Goal: Task Accomplishment & Management: Manage account settings

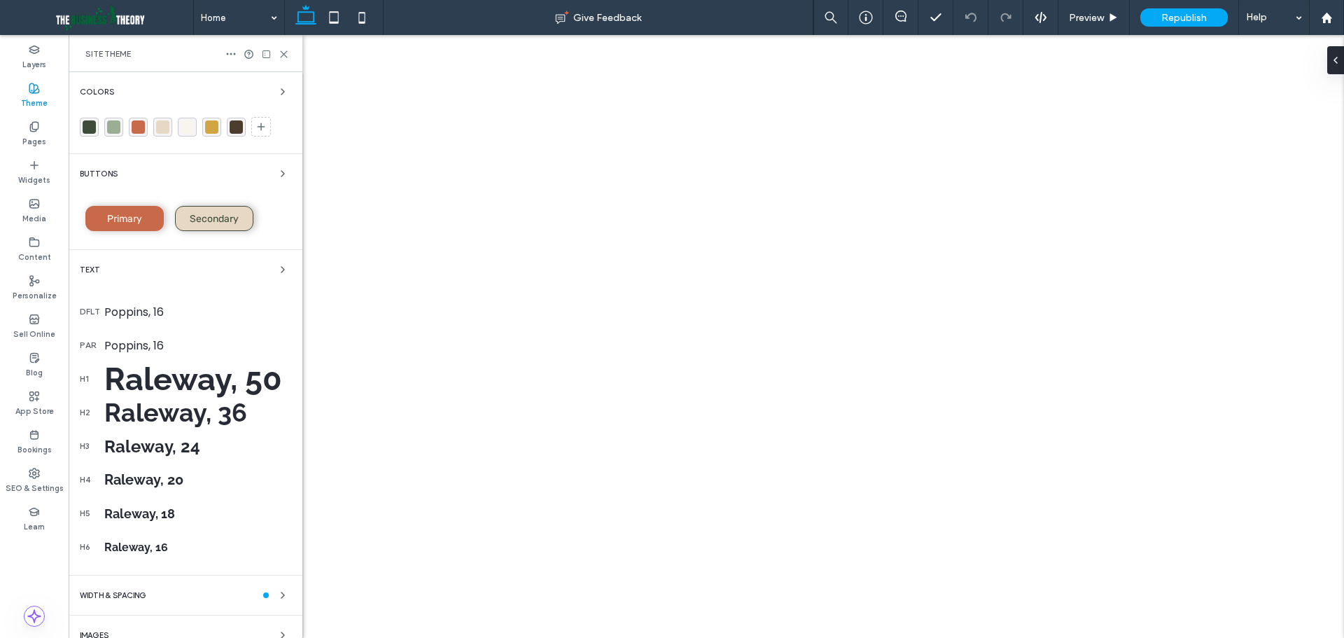
click at [90, 125] on div "rgba(63,76,57,1)" at bounding box center [89, 126] width 13 height 13
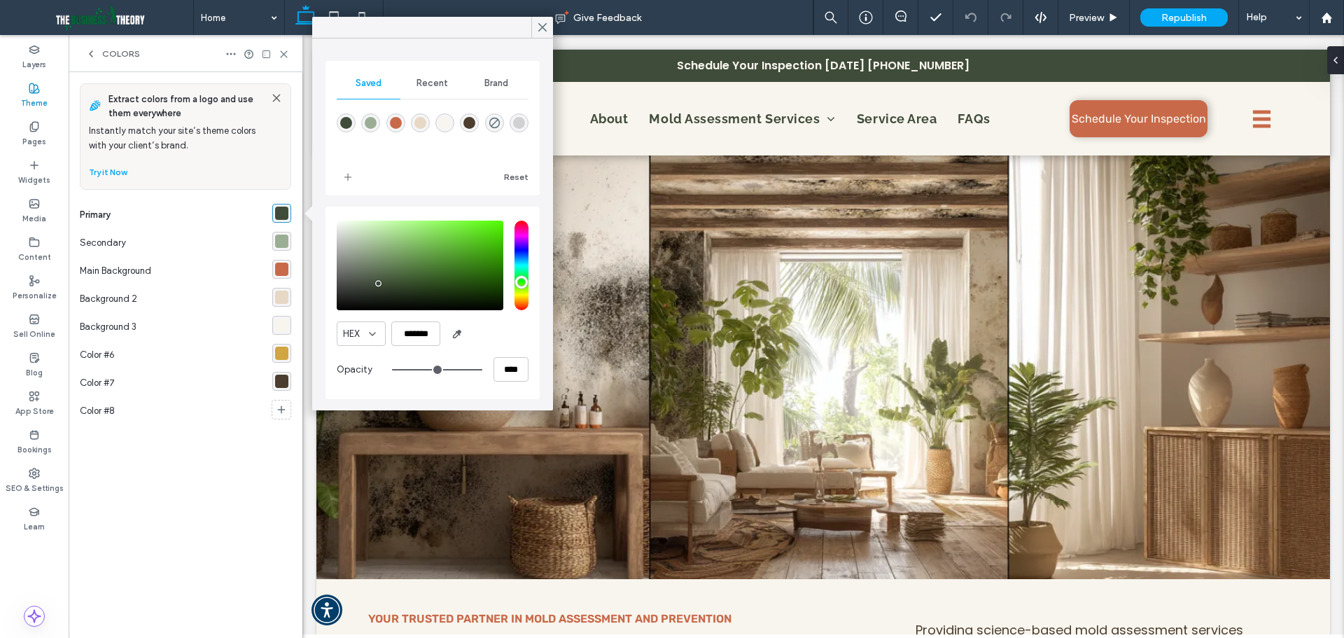
click at [277, 241] on div "rgba(155,174,148,1)" at bounding box center [281, 241] width 13 height 13
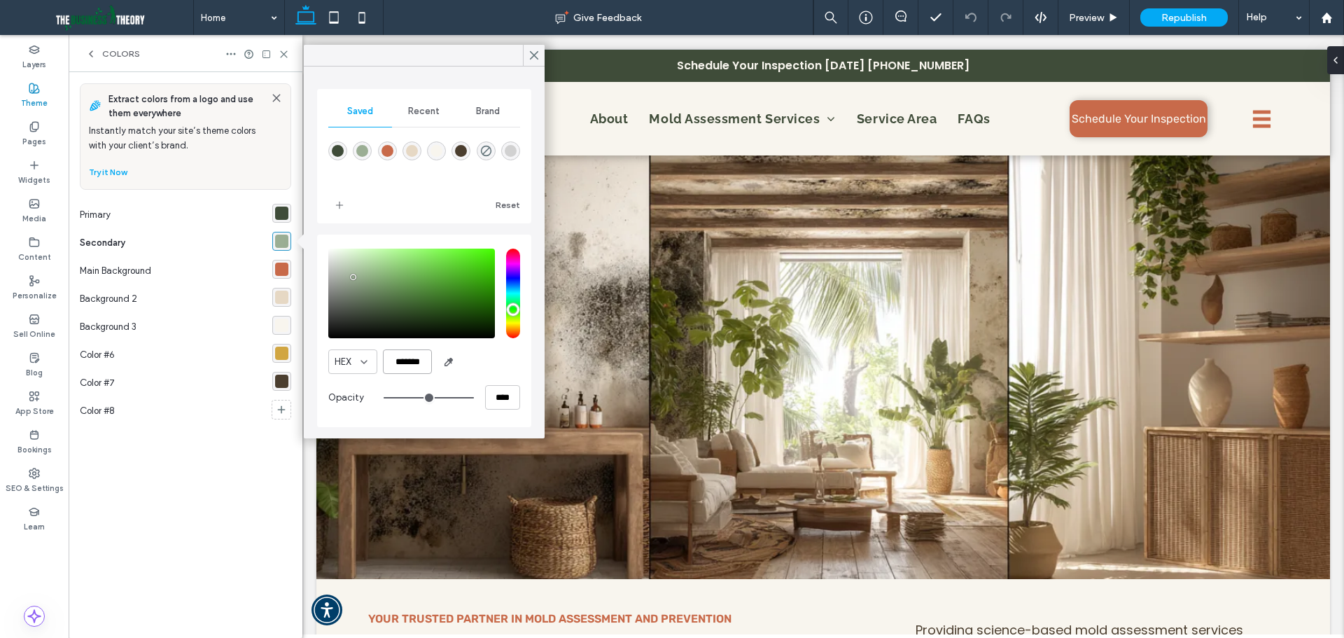
click at [424, 362] on input "*******" at bounding box center [407, 361] width 49 height 25
click at [33, 252] on label "Content" at bounding box center [34, 255] width 33 height 15
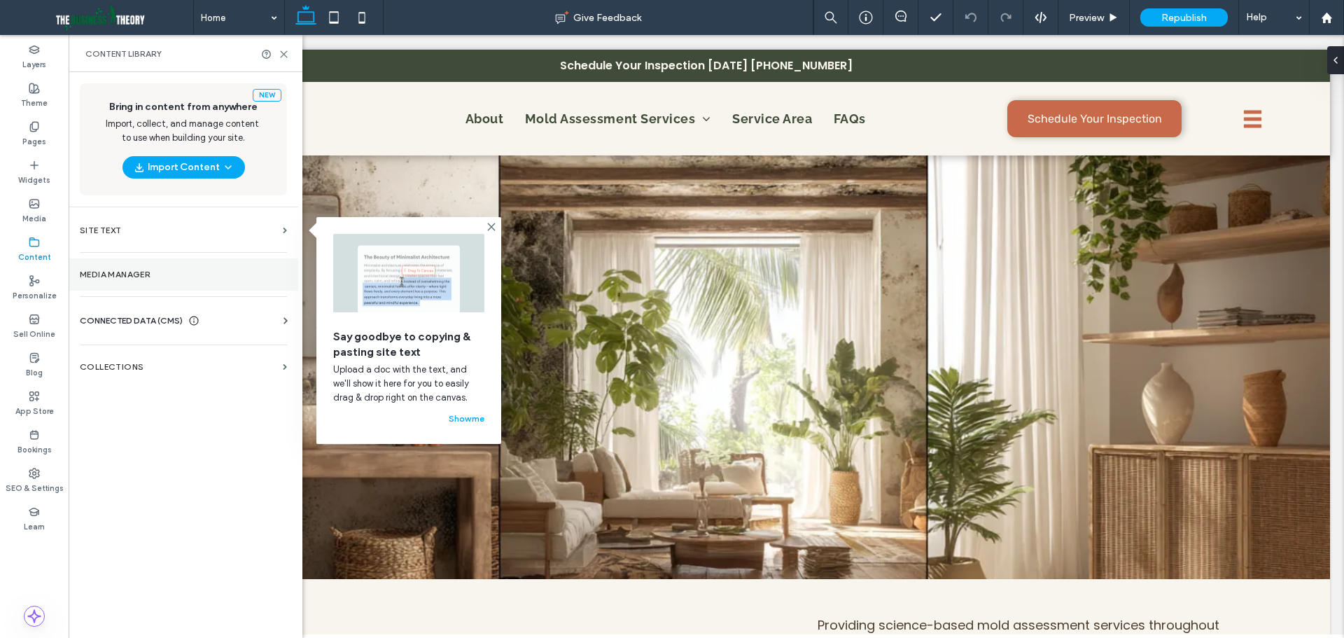
click at [144, 281] on section "Media Manager" at bounding box center [184, 274] width 230 height 32
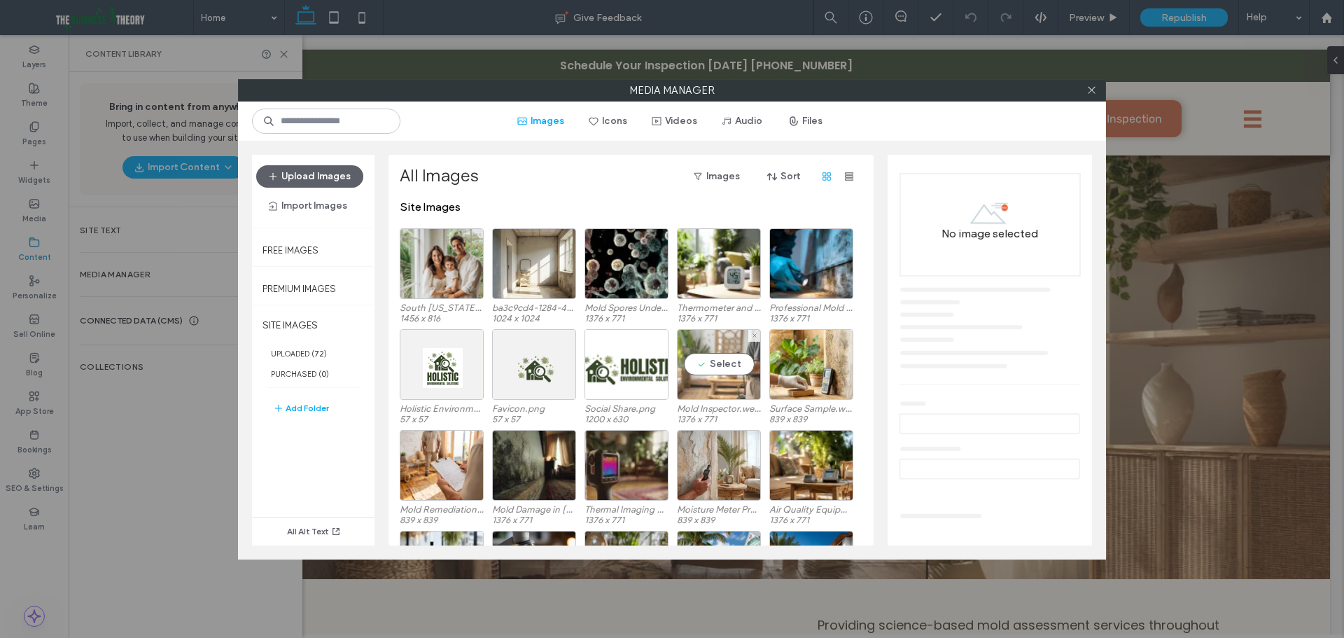
scroll to position [86, 0]
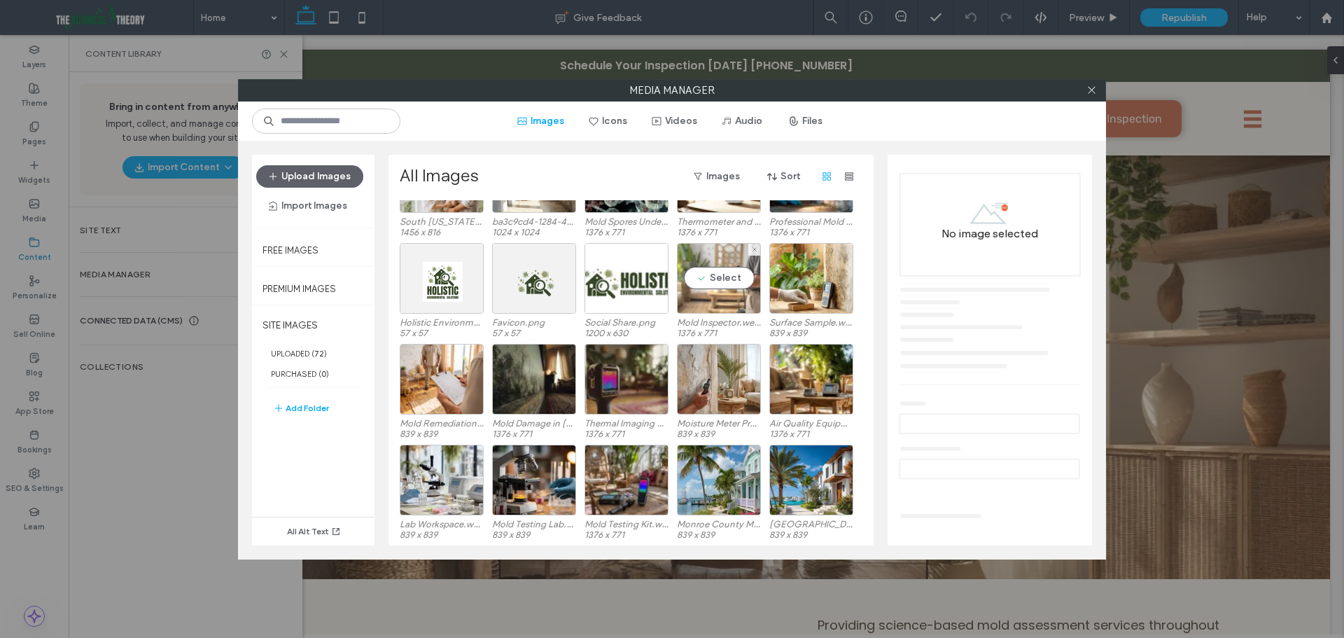
click at [731, 298] on div "Select" at bounding box center [719, 278] width 84 height 71
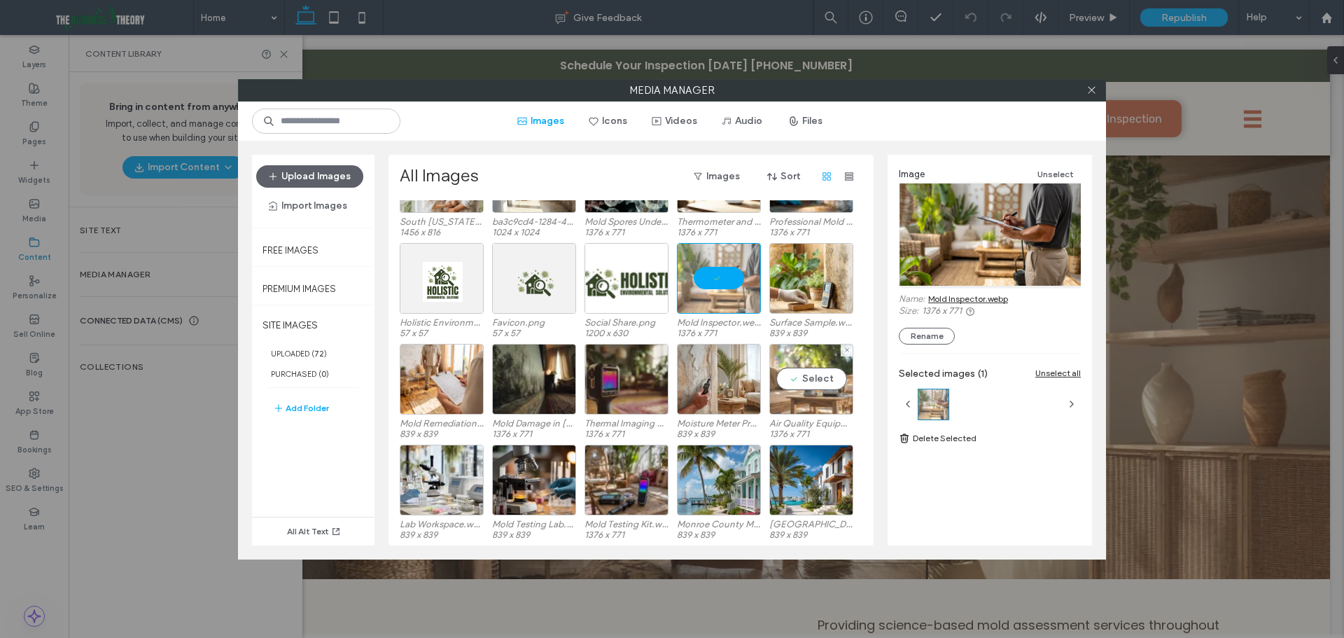
click at [826, 407] on div "Select" at bounding box center [812, 379] width 84 height 71
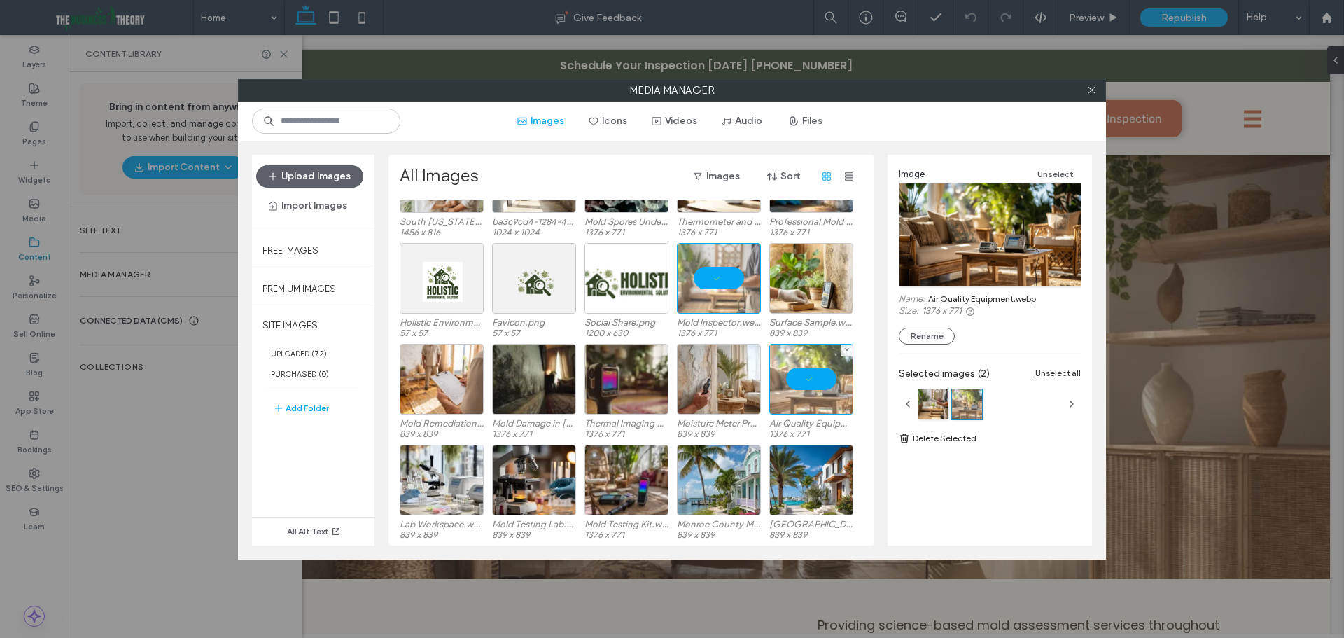
drag, startPoint x: 824, startPoint y: 382, endPoint x: 967, endPoint y: 333, distance: 150.8
click at [825, 381] on div at bounding box center [812, 379] width 84 height 71
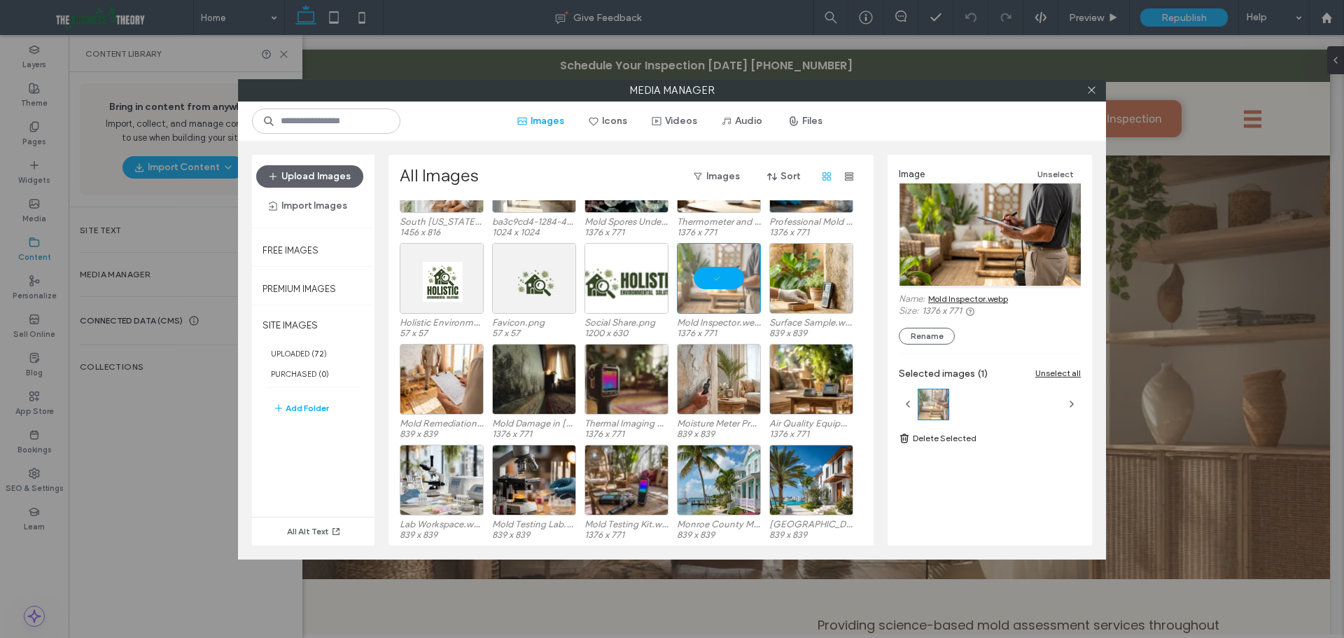
click at [974, 297] on link "Mold Inspector.webp" at bounding box center [969, 298] width 80 height 11
click at [735, 297] on div at bounding box center [719, 278] width 84 height 71
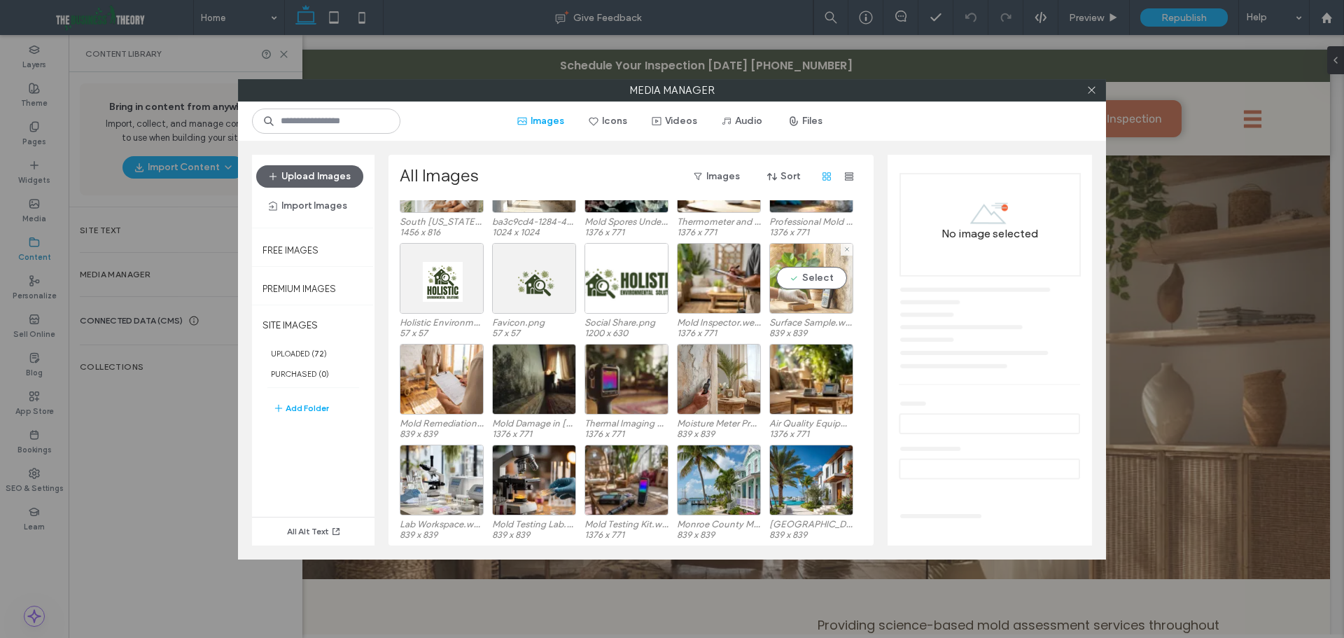
click at [835, 311] on div "Select" at bounding box center [812, 278] width 84 height 71
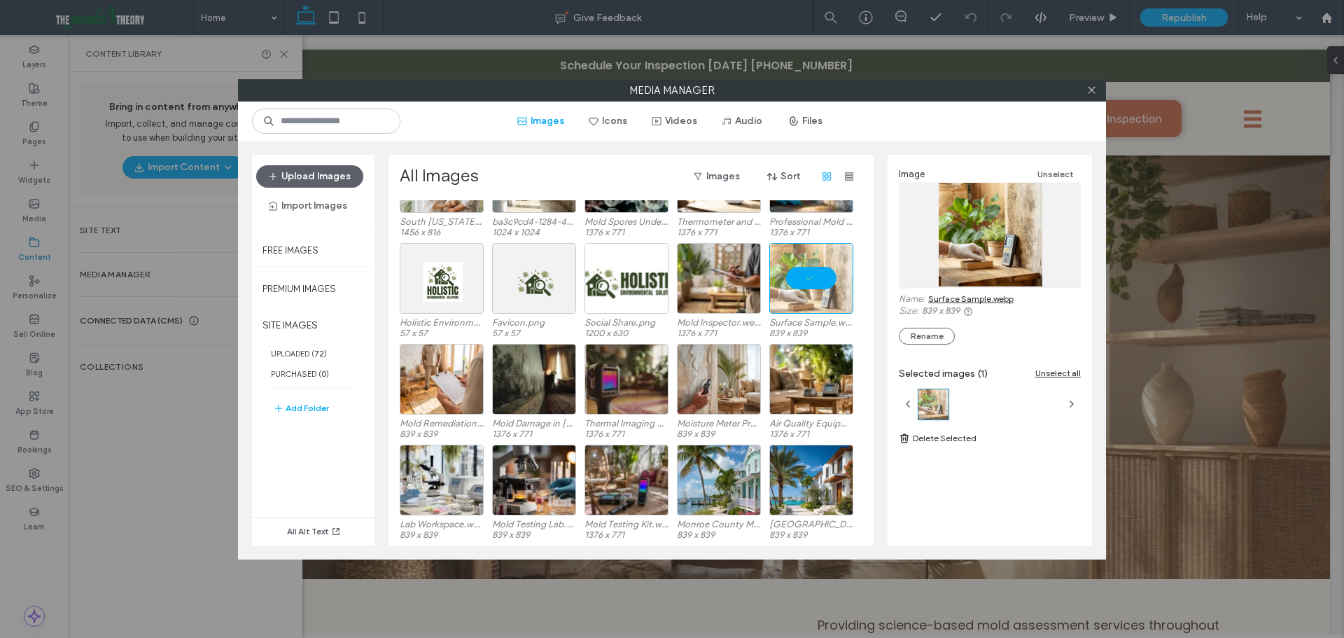
click at [995, 298] on link "Surface Sample.webp" at bounding box center [971, 298] width 85 height 11
click at [466, 401] on div "Select" at bounding box center [442, 379] width 84 height 71
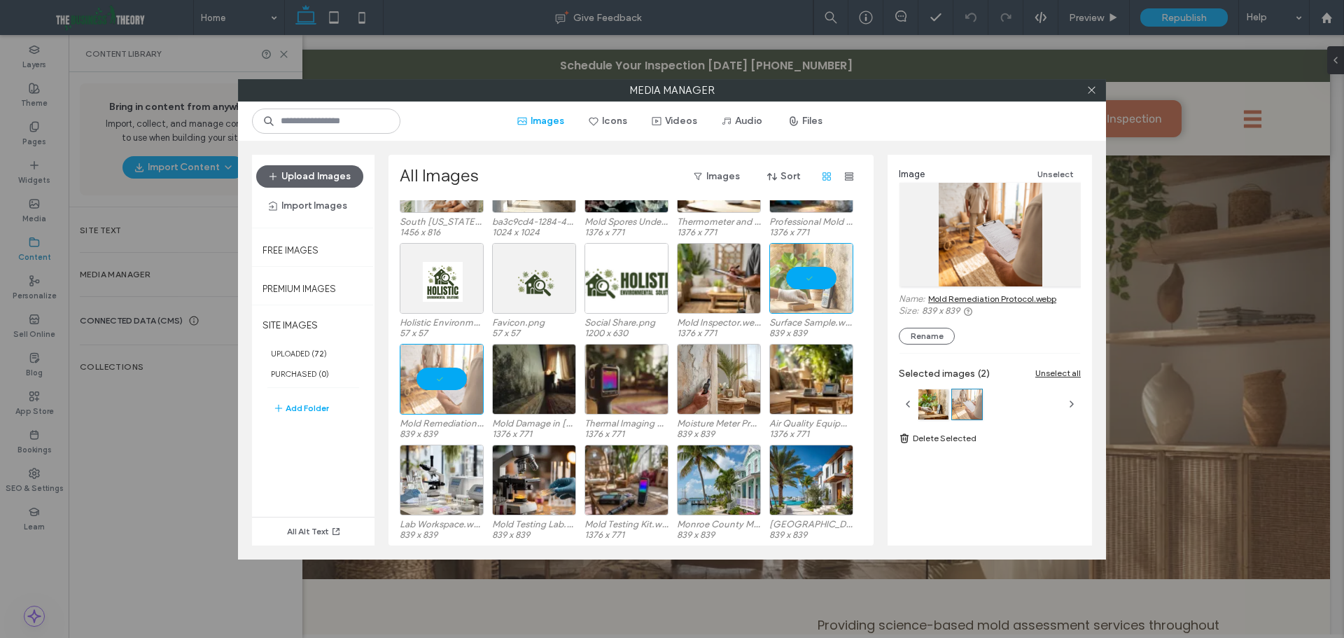
click at [1024, 298] on link "Mold Remediation Protocol.webp" at bounding box center [993, 298] width 128 height 11
click at [634, 398] on div "Select" at bounding box center [627, 379] width 84 height 71
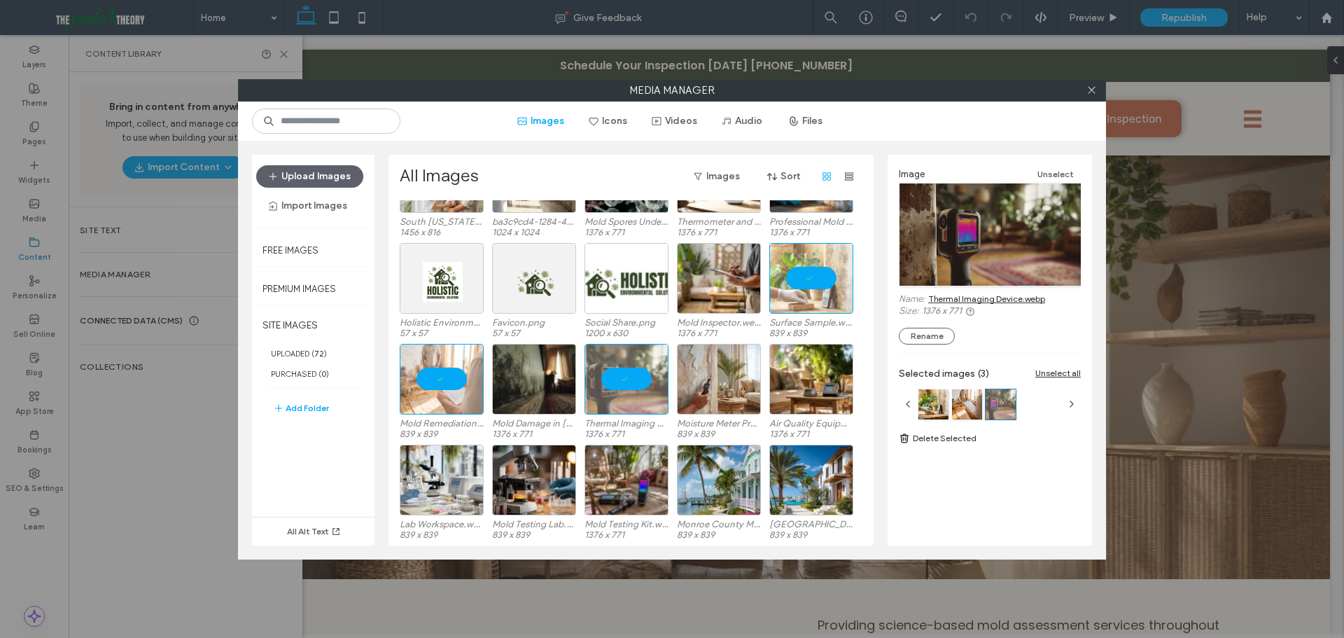
click at [1031, 297] on link "Thermal Imaging Device.webp" at bounding box center [987, 298] width 117 height 11
click at [525, 498] on div "Select" at bounding box center [534, 480] width 84 height 71
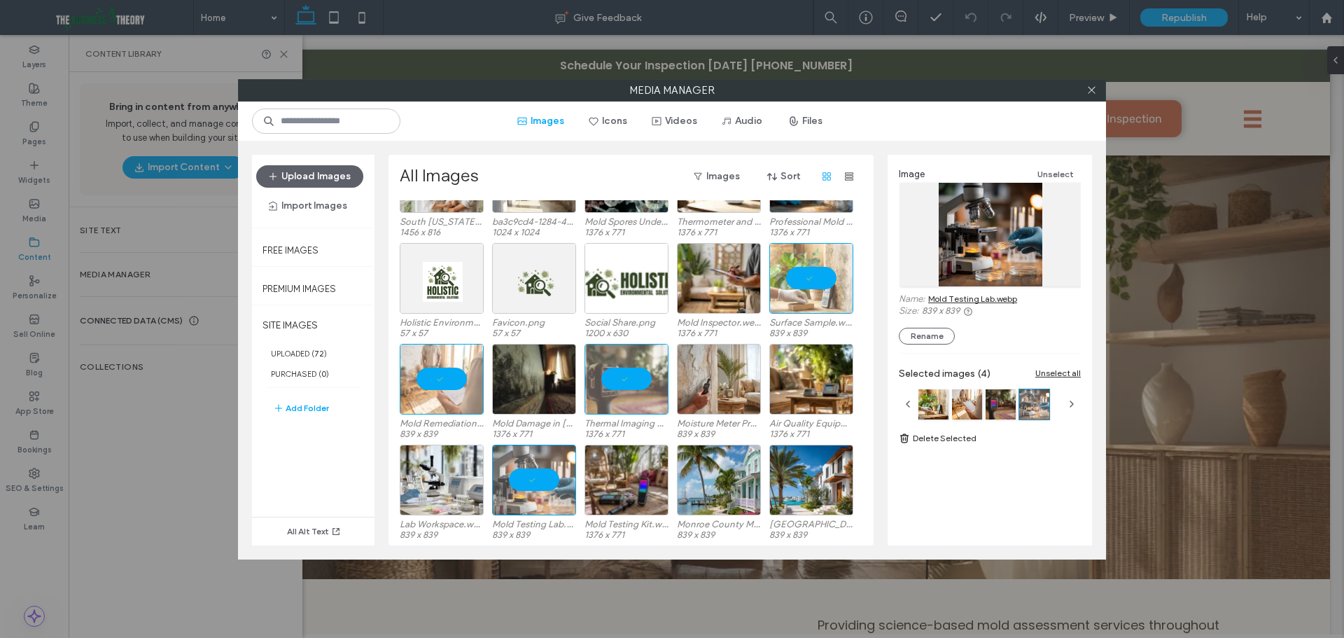
click at [1003, 300] on link "Mold Testing Lab.webp" at bounding box center [973, 298] width 89 height 11
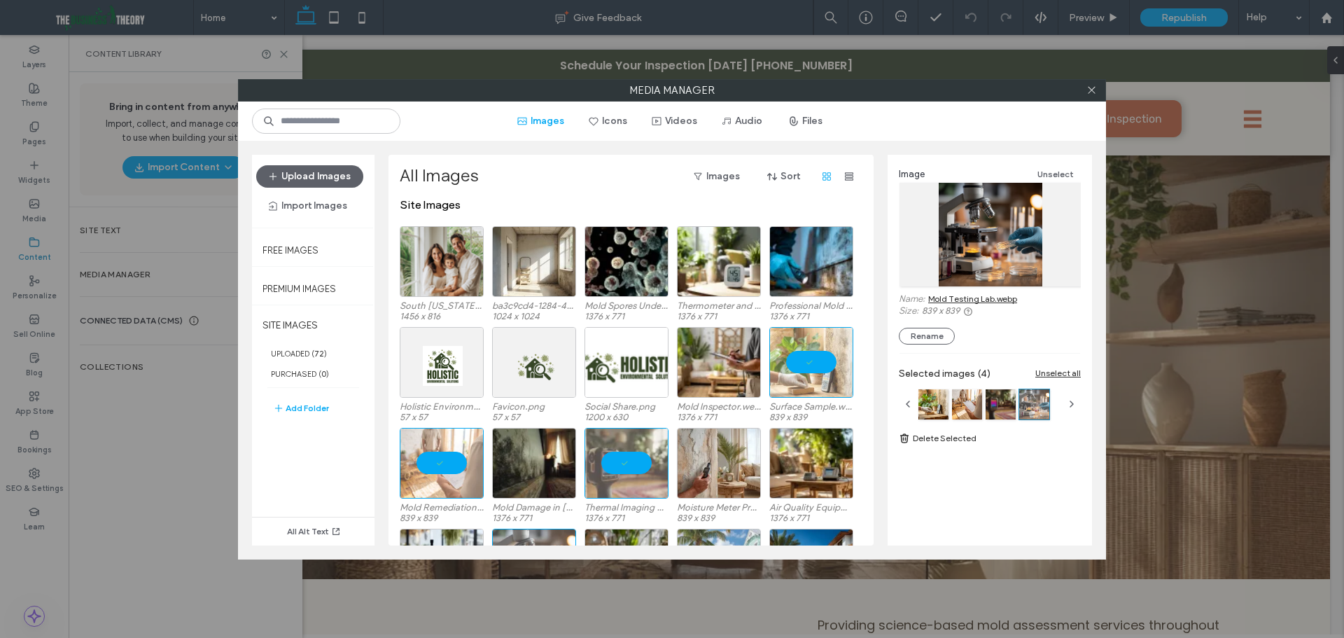
scroll to position [0, 0]
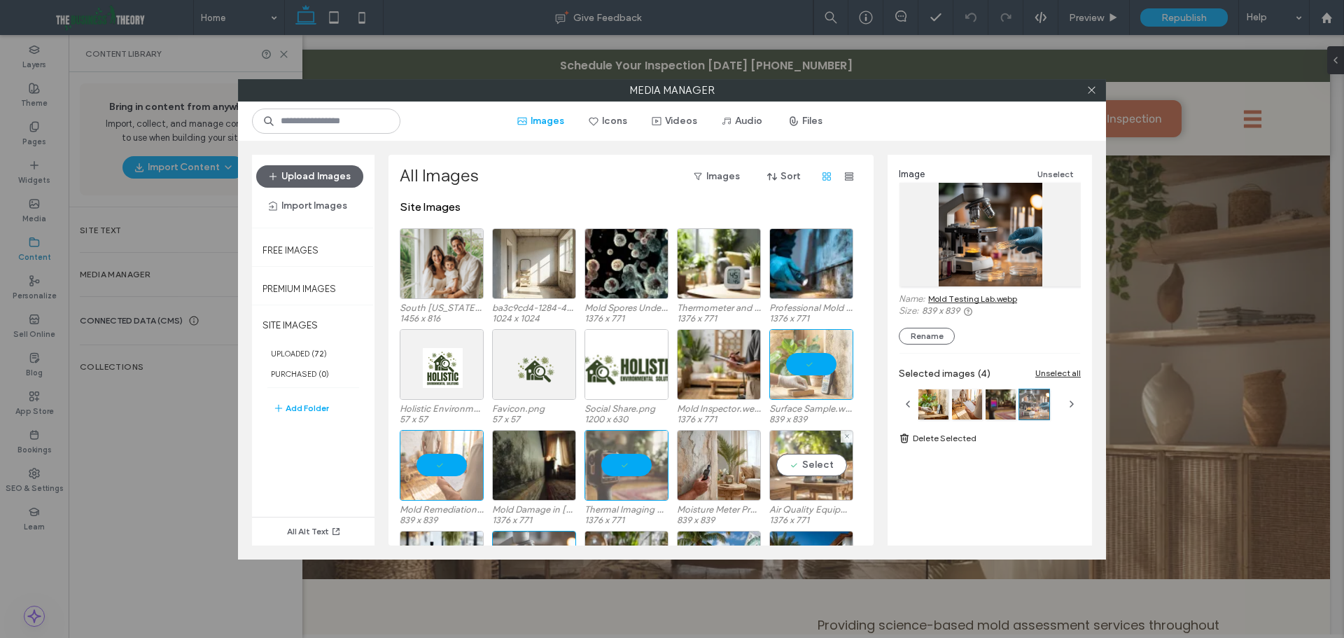
click at [823, 471] on div "Select" at bounding box center [812, 465] width 84 height 71
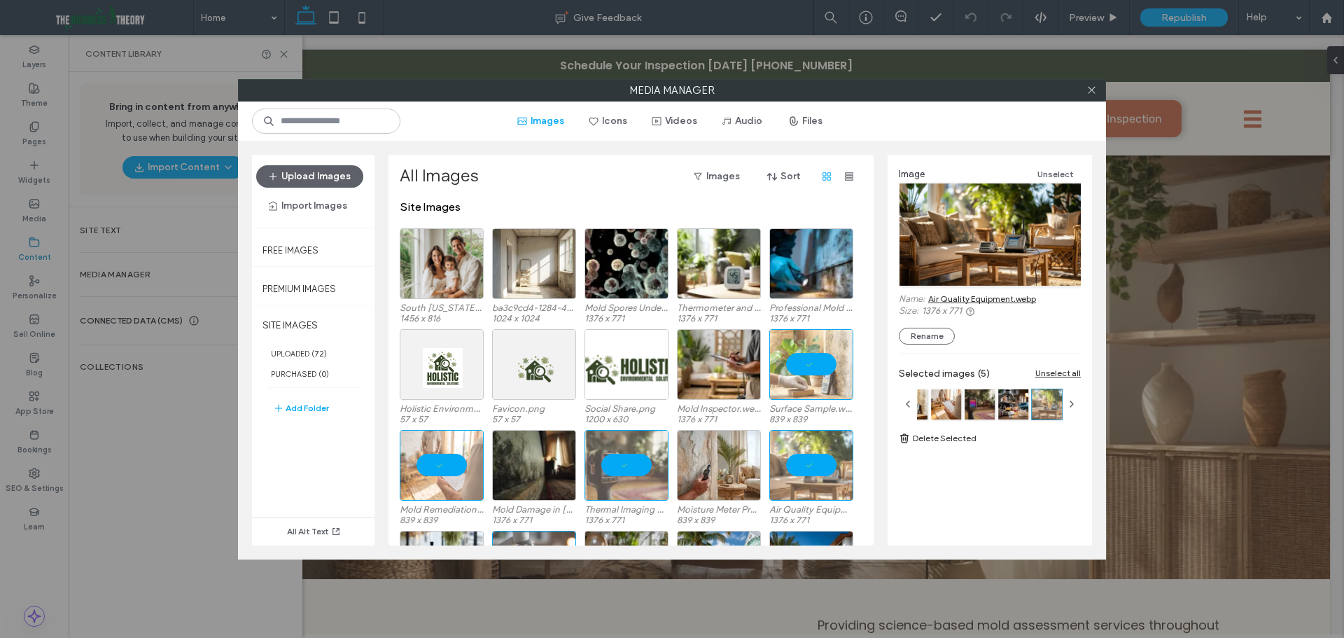
click at [1015, 290] on div "Image Unselect Name: Air Quality Equipment.webp Size: 1376 x 771 Rename" at bounding box center [990, 255] width 182 height 179
click at [1015, 295] on link "Air Quality Equipment.webp" at bounding box center [983, 298] width 108 height 11
click at [1099, 96] on div at bounding box center [1091, 90] width 21 height 21
click at [1095, 93] on icon at bounding box center [1092, 90] width 11 height 11
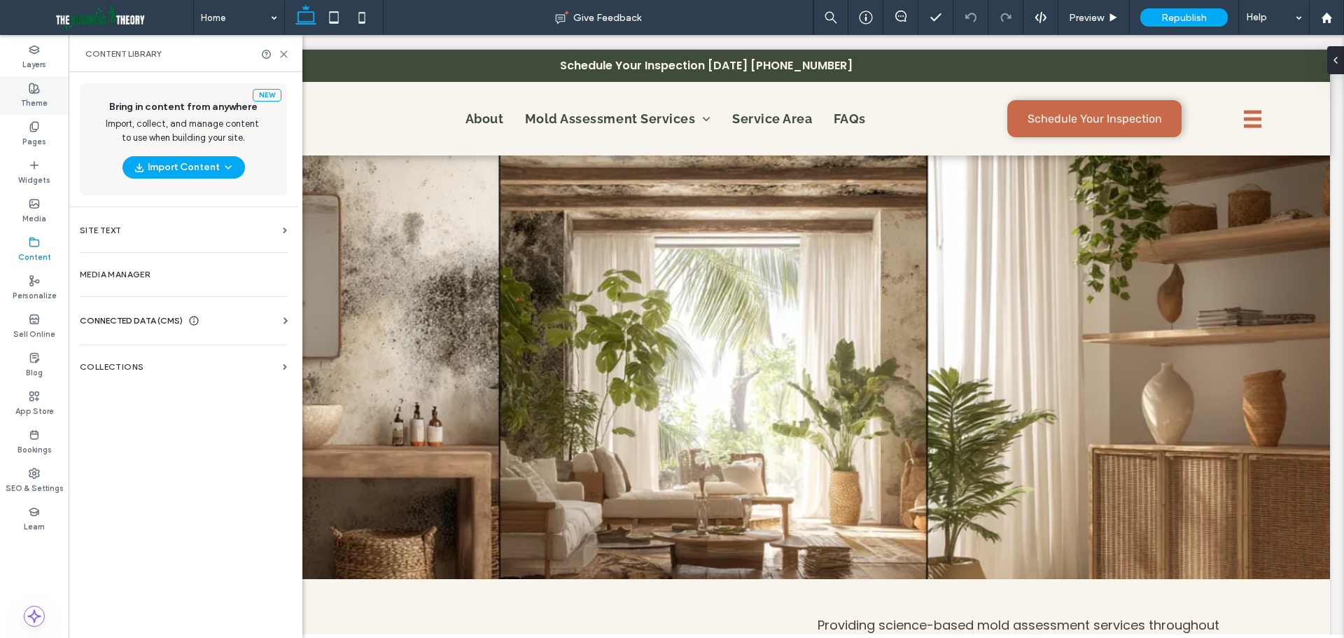
click at [24, 93] on div "Theme" at bounding box center [34, 95] width 69 height 39
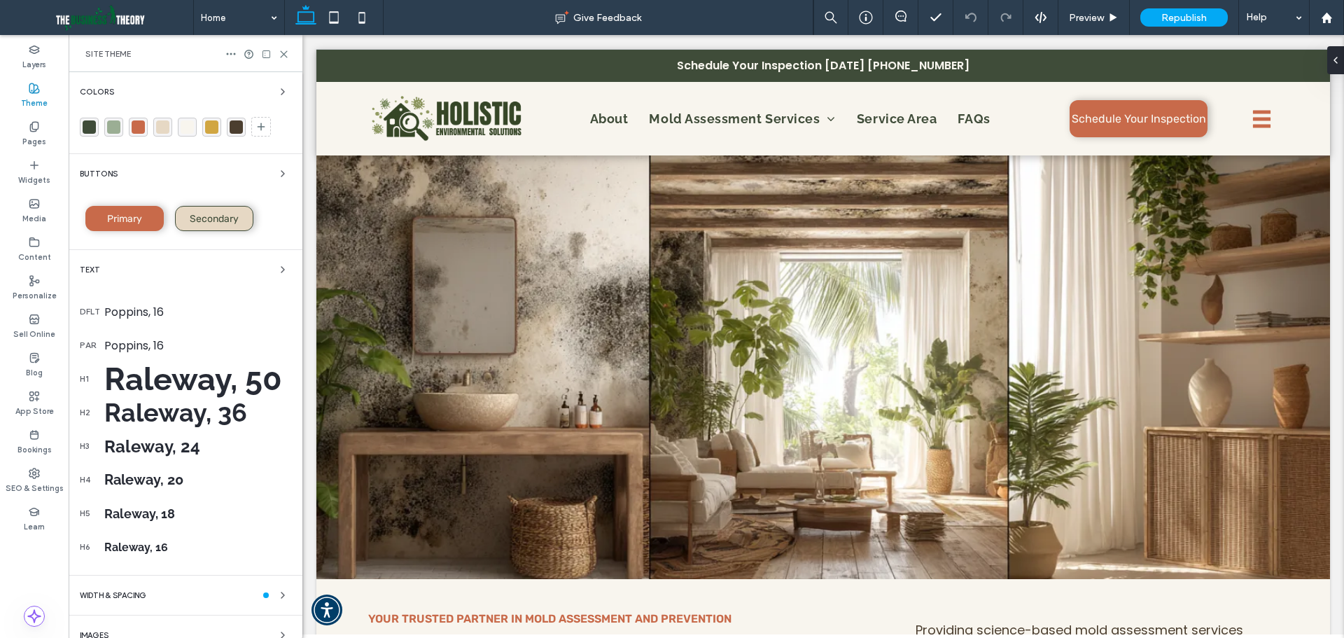
click at [140, 128] on div "rgba(200, 106, 74, 1)" at bounding box center [138, 126] width 13 height 13
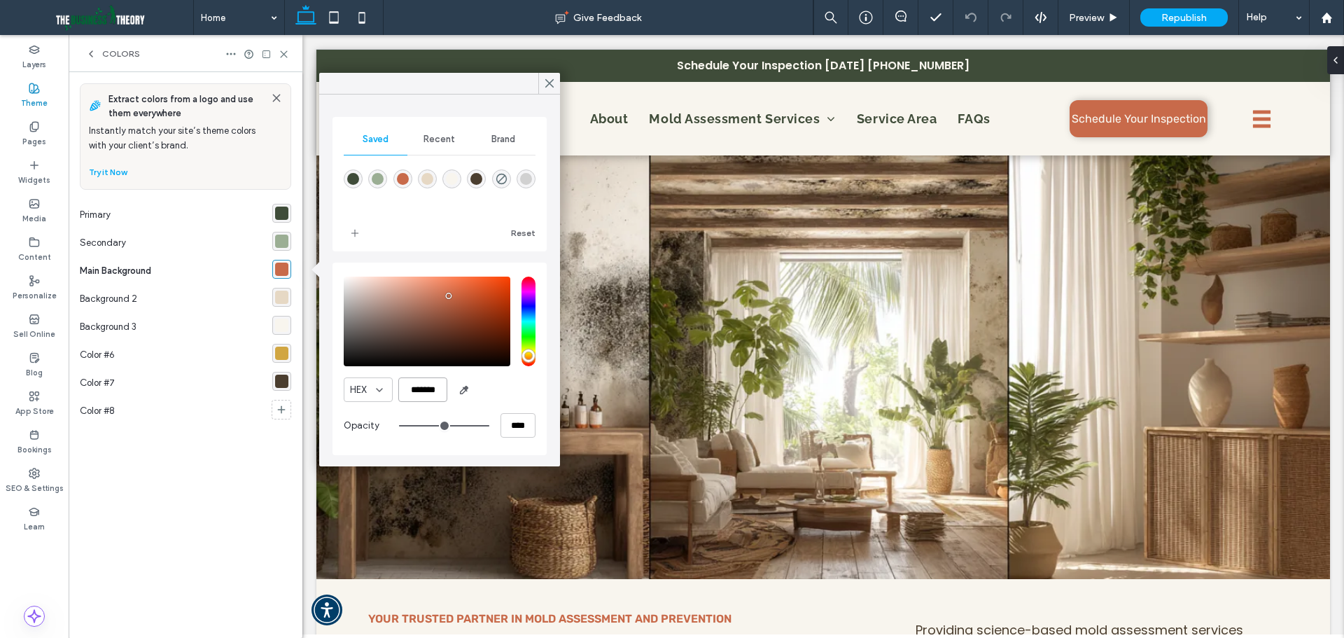
click at [419, 401] on input "*******" at bounding box center [422, 389] width 49 height 25
click at [92, 51] on use at bounding box center [91, 54] width 3 height 6
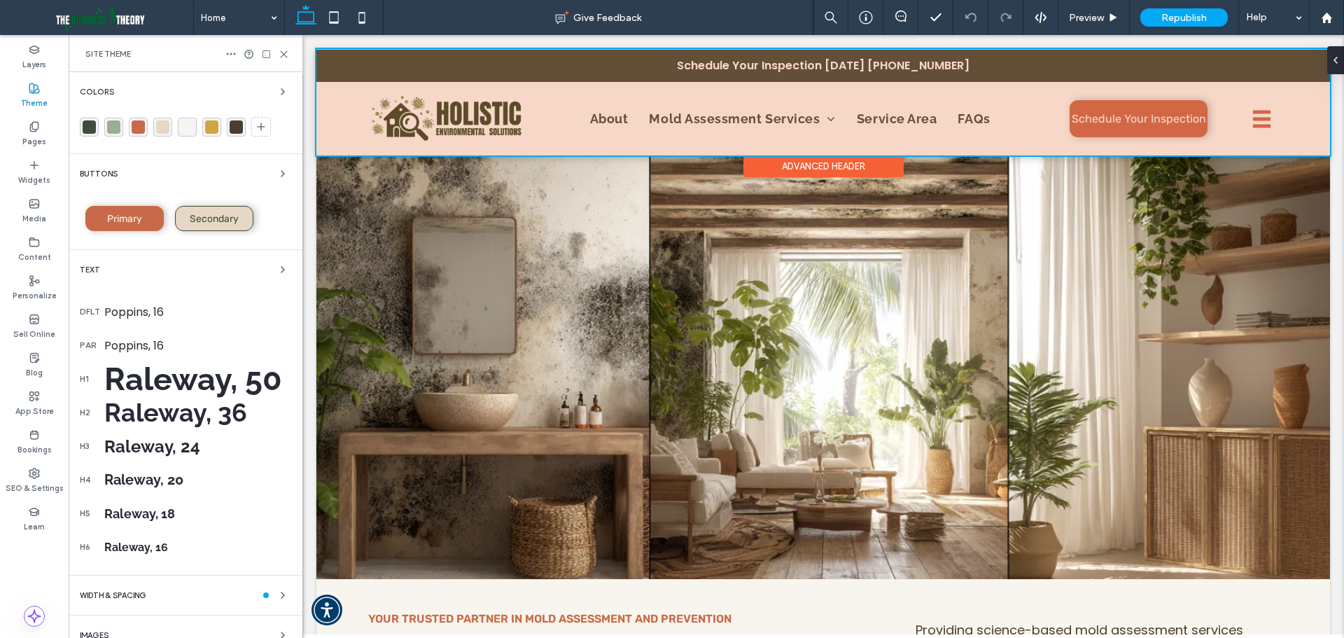
click at [809, 65] on div at bounding box center [824, 102] width 1014 height 106
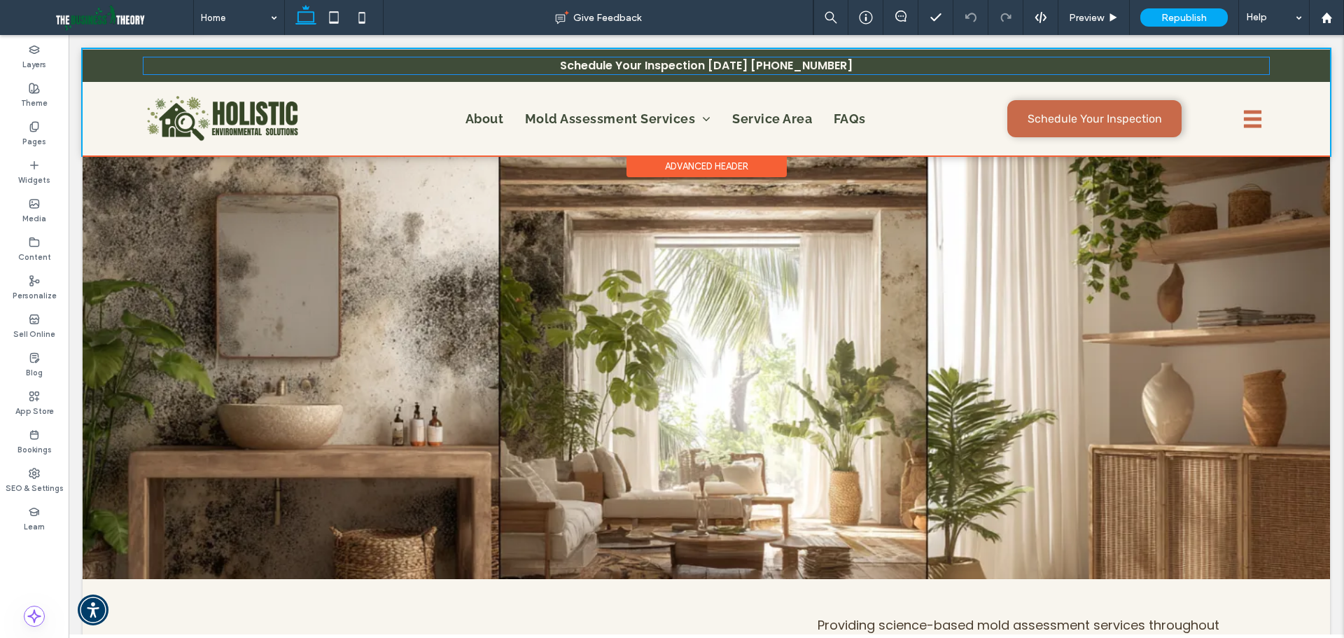
click at [809, 65] on span "(305) 793-4913" at bounding box center [802, 65] width 102 height 16
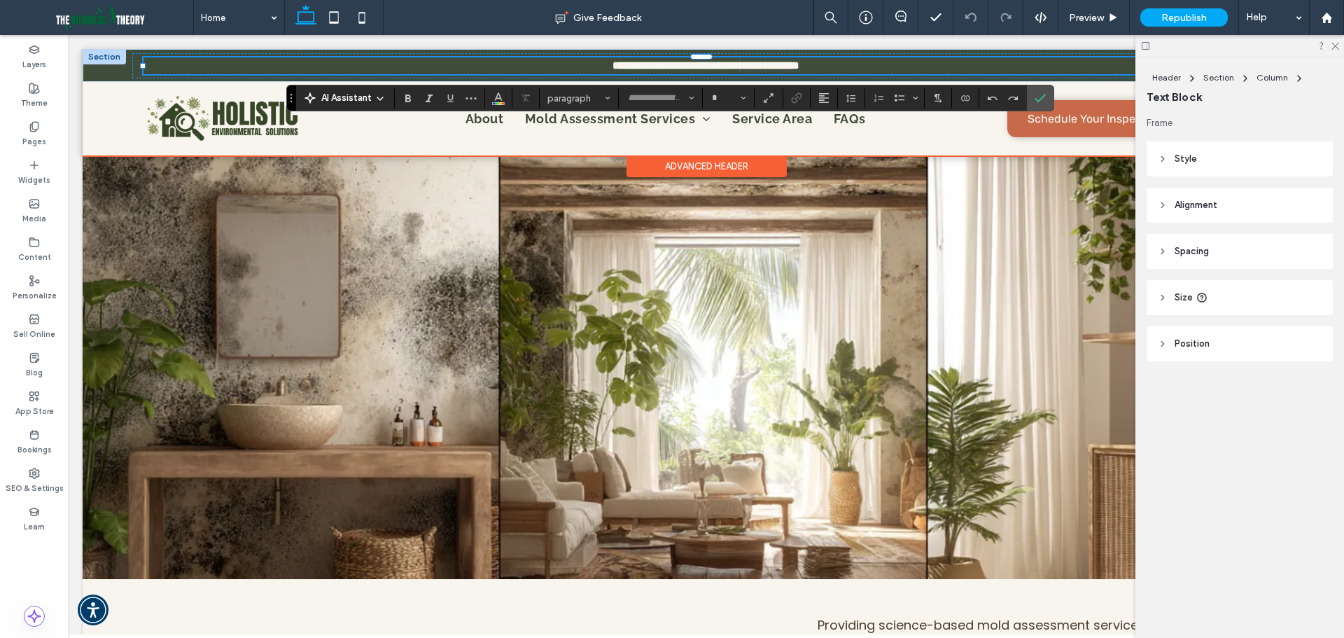
type input "*******"
type input "**"
copy span "**********"
click at [739, 64] on span "**********" at bounding box center [676, 65] width 127 height 11
click at [739, 67] on span "**********" at bounding box center [676, 65] width 127 height 11
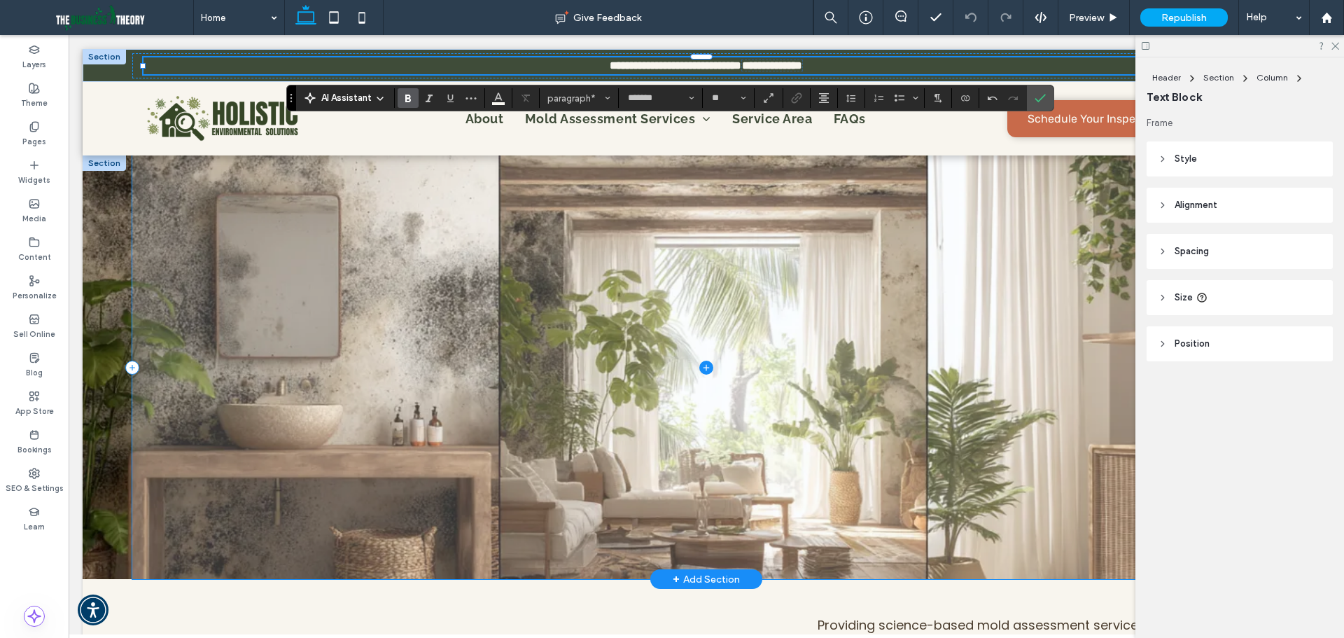
click at [976, 260] on span at bounding box center [706, 367] width 1148 height 424
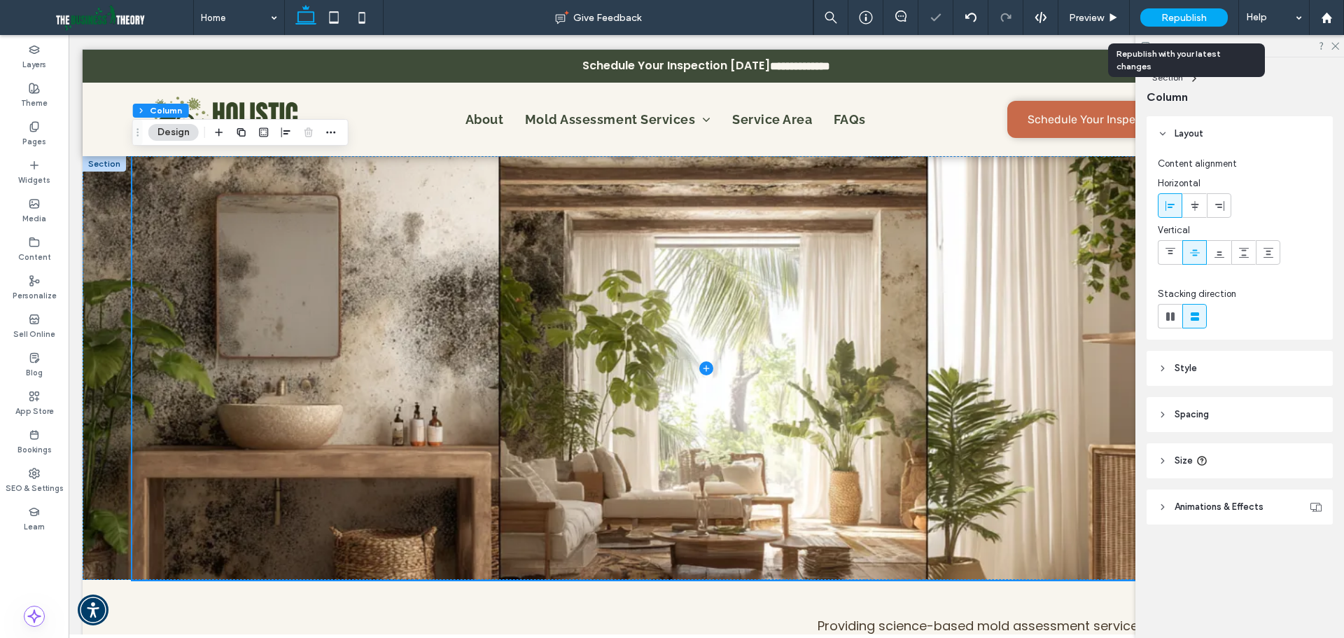
click at [1172, 13] on span "Republish" at bounding box center [1185, 18] width 46 height 12
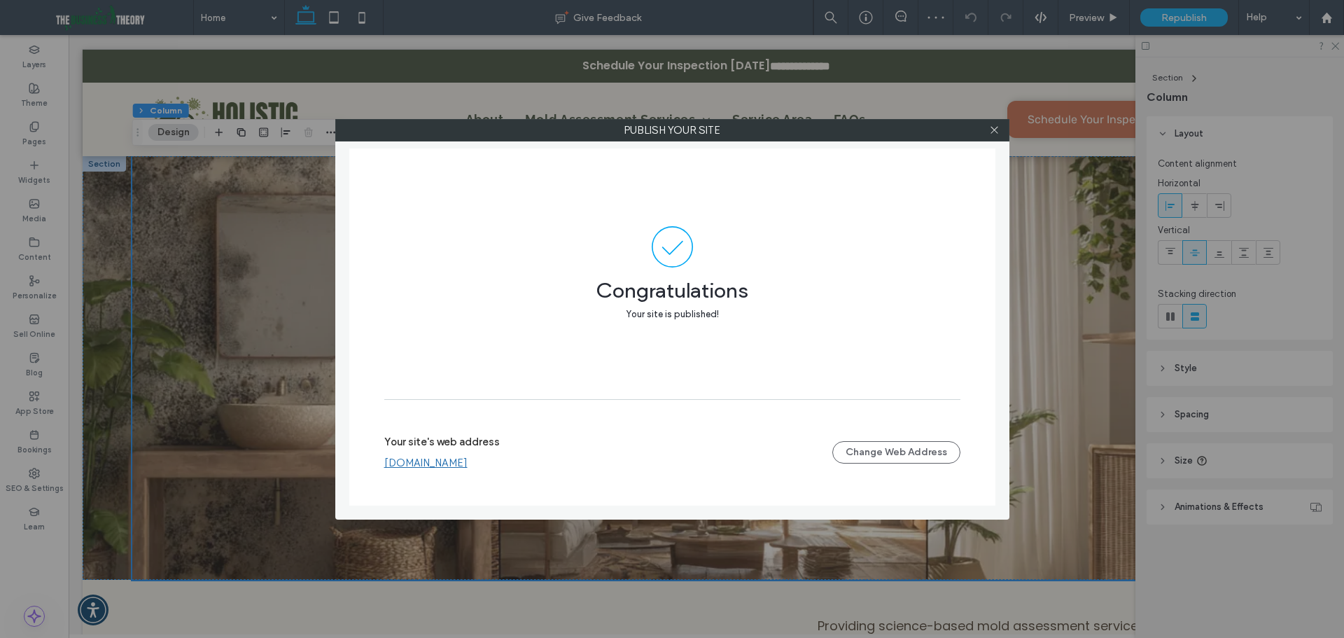
click at [985, 127] on div at bounding box center [995, 130] width 21 height 21
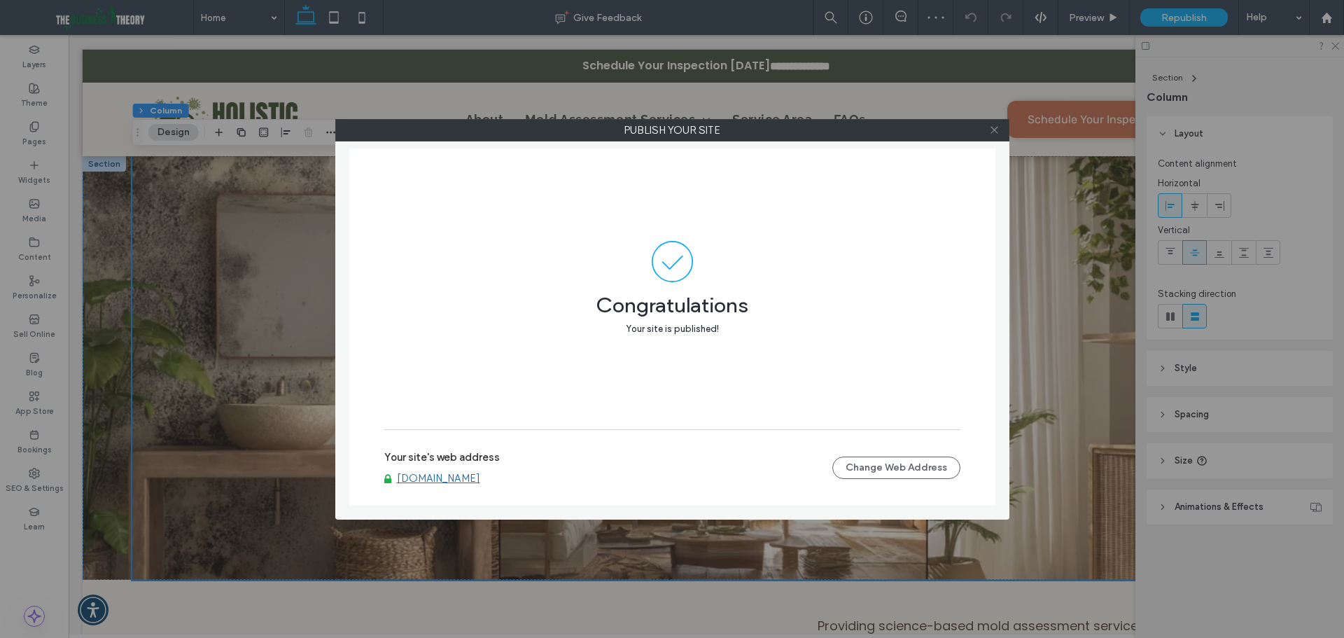
click at [992, 129] on icon at bounding box center [994, 130] width 11 height 11
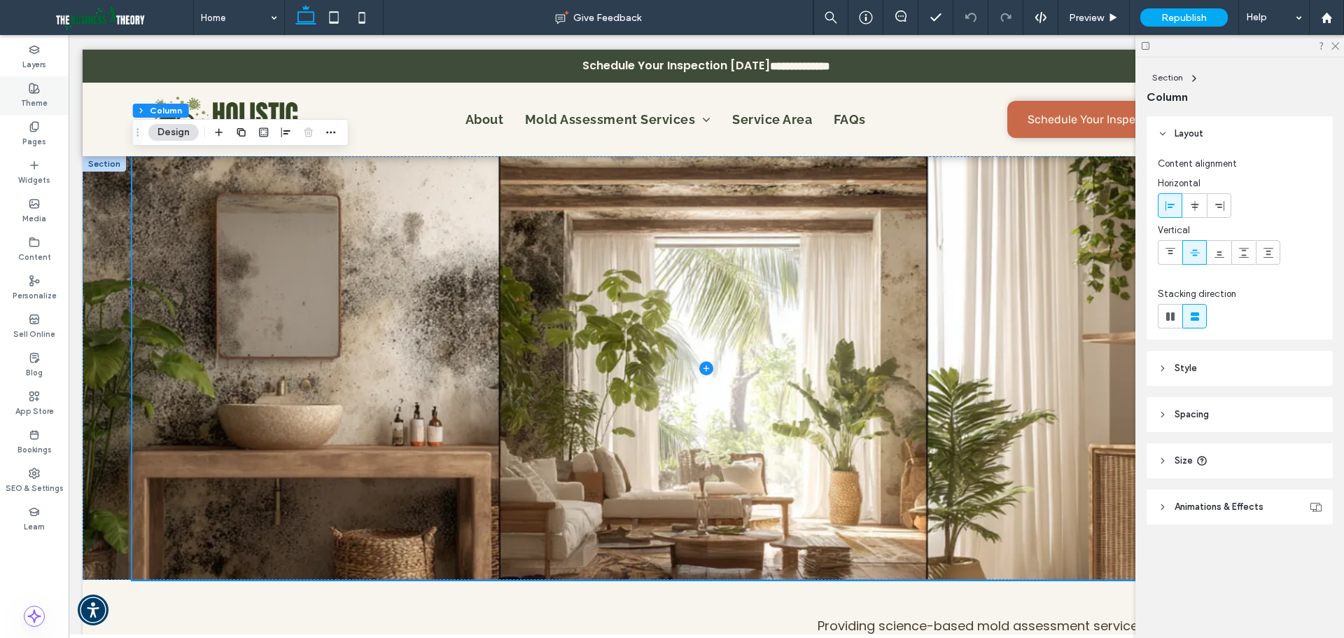
click at [24, 113] on div "Theme" at bounding box center [34, 95] width 69 height 39
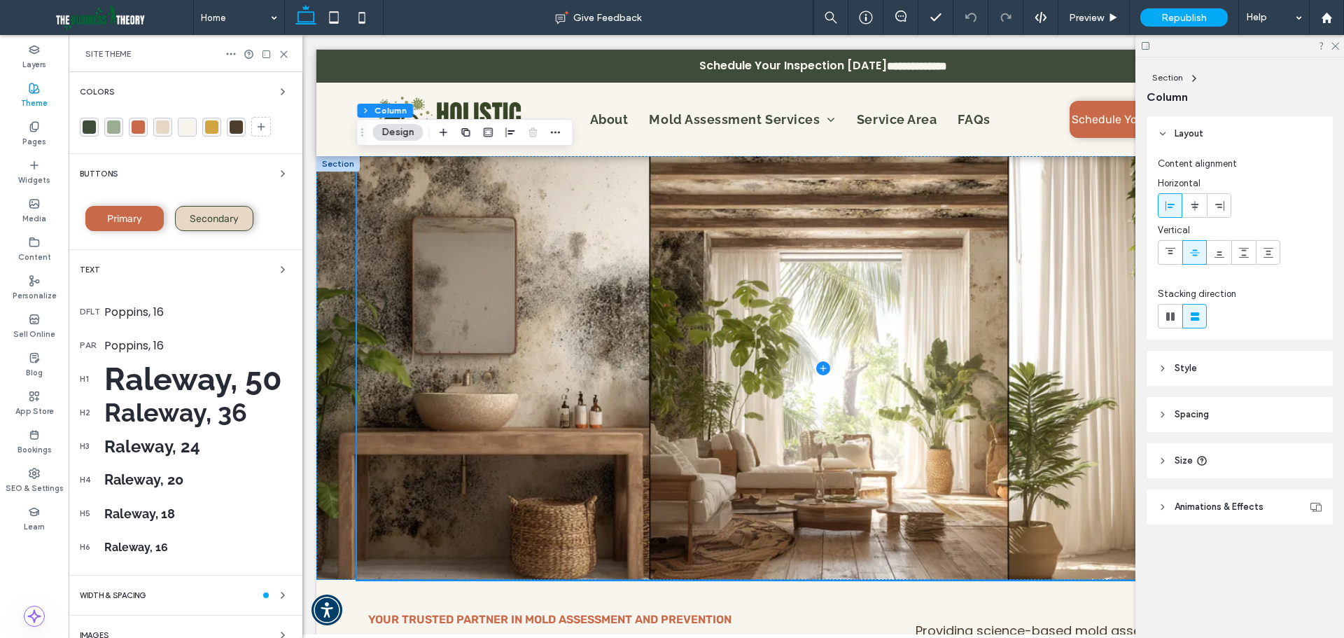
click at [84, 126] on div "rgba(63,76,57,1)" at bounding box center [89, 126] width 13 height 13
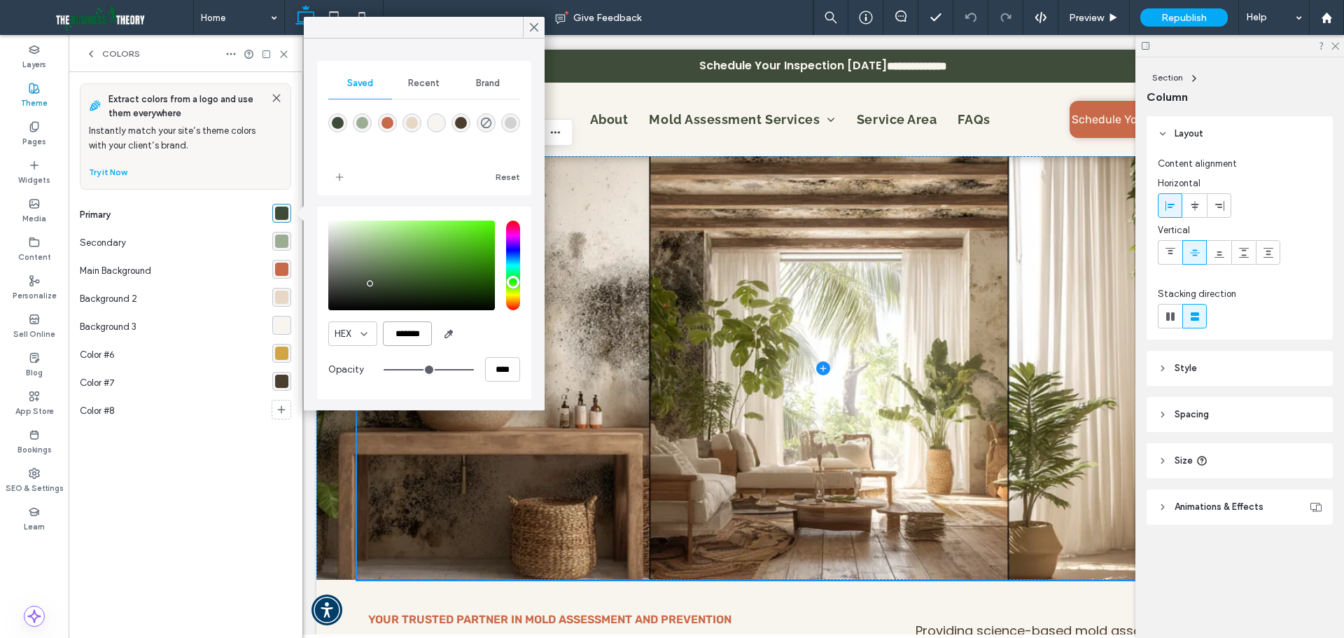
click at [418, 332] on input "*******" at bounding box center [407, 333] width 49 height 25
drag, startPoint x: 538, startPoint y: 32, endPoint x: 508, endPoint y: 32, distance: 29.4
click at [538, 32] on use at bounding box center [534, 28] width 7 height 8
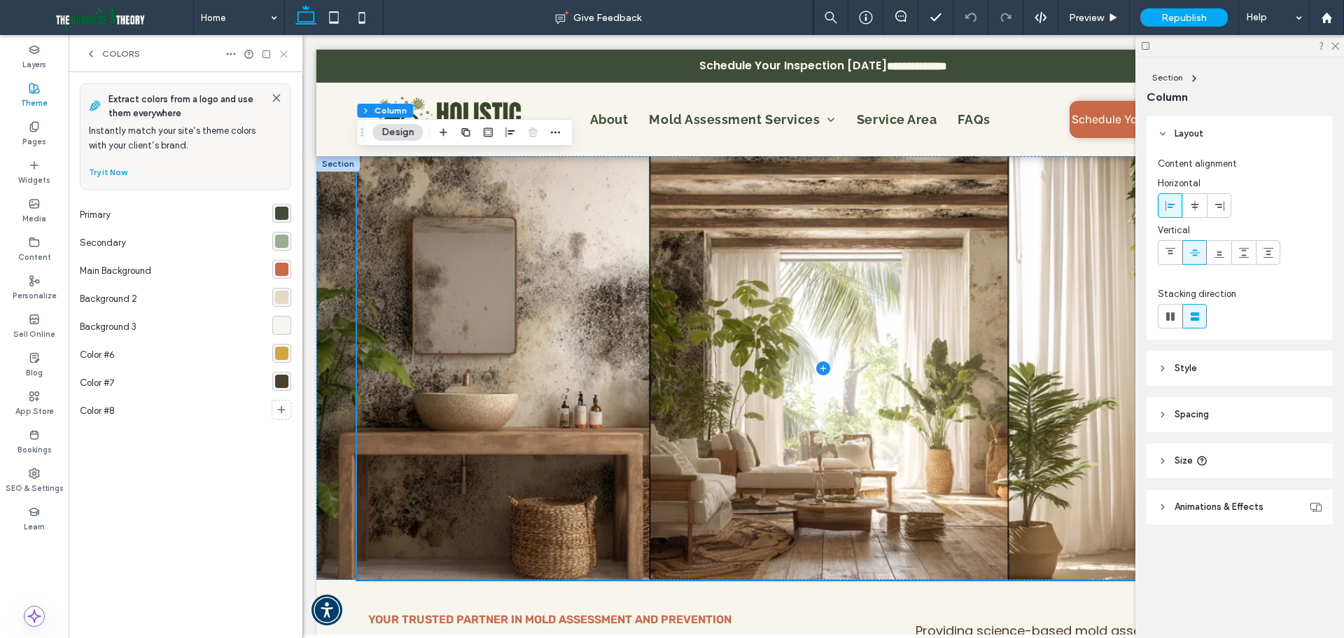
click at [288, 57] on icon at bounding box center [284, 54] width 11 height 11
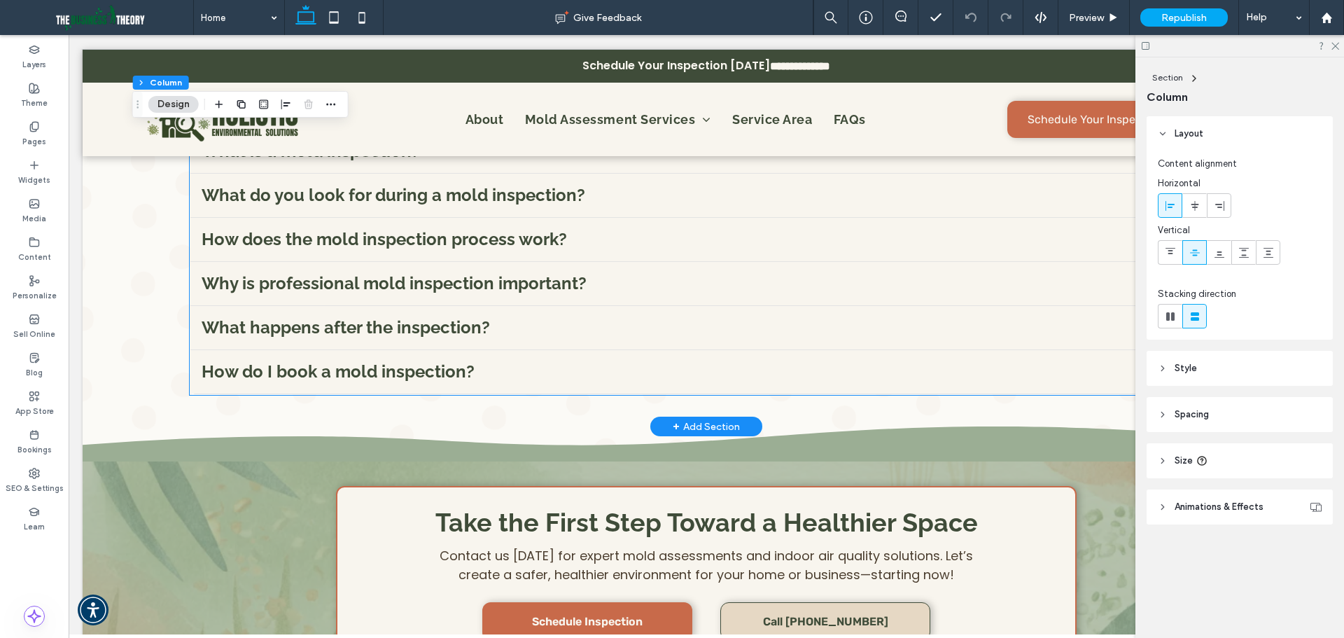
scroll to position [5252, 0]
